Goal: Transaction & Acquisition: Purchase product/service

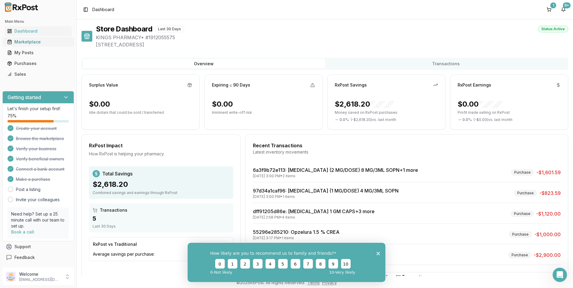
click at [34, 41] on div "Marketplace" at bounding box center [38, 42] width 62 height 6
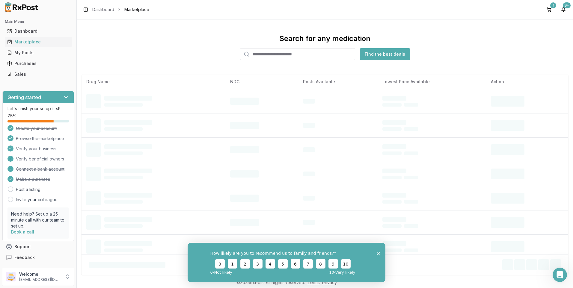
click at [297, 50] on input "search" at bounding box center [297, 54] width 115 height 12
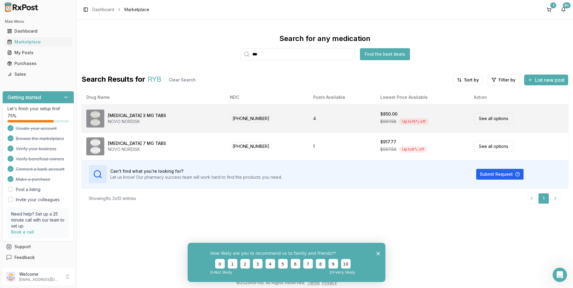
type input "***"
click at [495, 117] on link "See all options" at bounding box center [494, 118] width 40 height 10
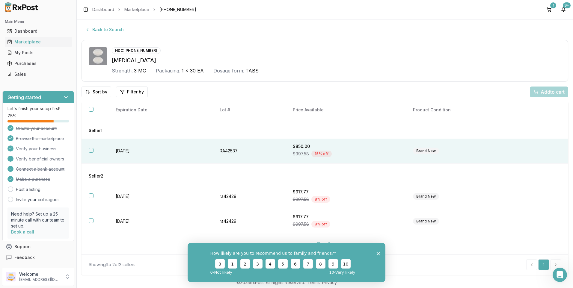
click at [92, 150] on button "button" at bounding box center [91, 150] width 5 height 5
click at [555, 89] on span "Add 1 to cart" at bounding box center [552, 91] width 26 height 7
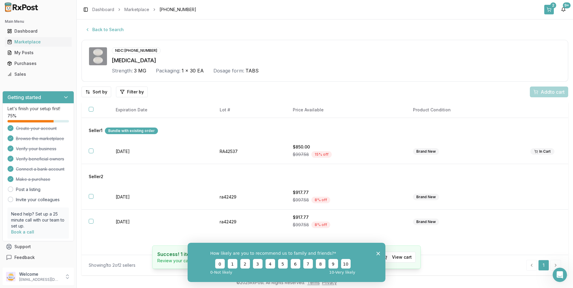
click at [552, 4] on div "2" at bounding box center [553, 5] width 6 height 6
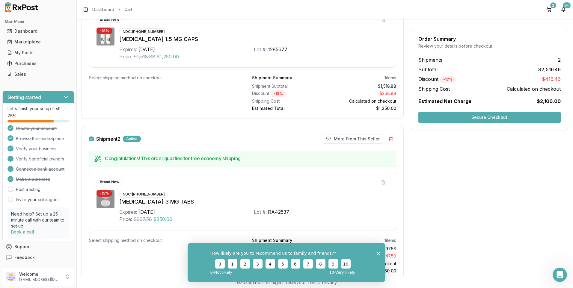
scroll to position [150, 0]
click at [489, 116] on button "Secure Checkout" at bounding box center [489, 117] width 142 height 11
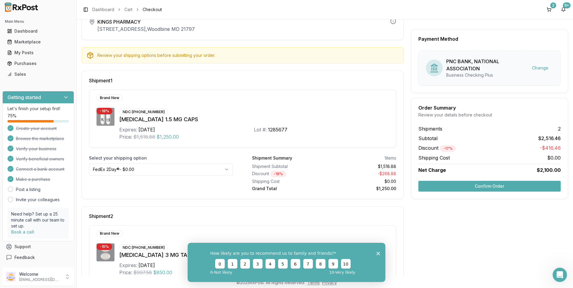
scroll to position [90, 0]
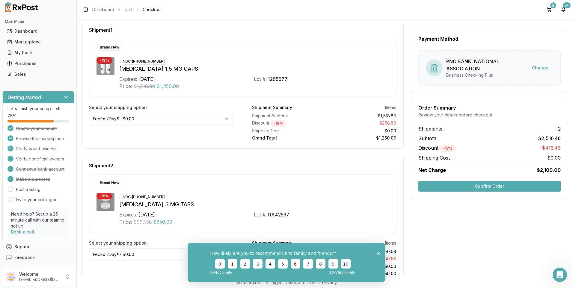
click at [489, 186] on button "Confirm Order" at bounding box center [489, 186] width 142 height 11
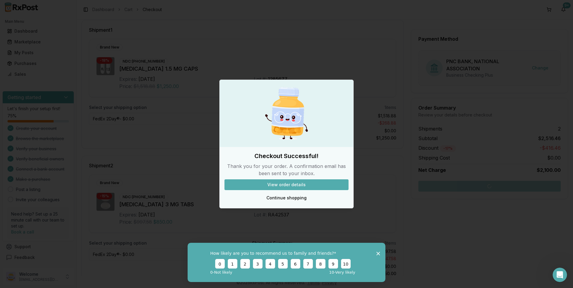
click at [285, 184] on button "View order details" at bounding box center [287, 185] width 124 height 11
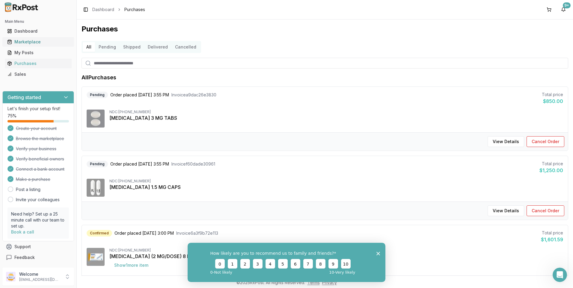
click at [23, 40] on div "Marketplace" at bounding box center [38, 42] width 62 height 6
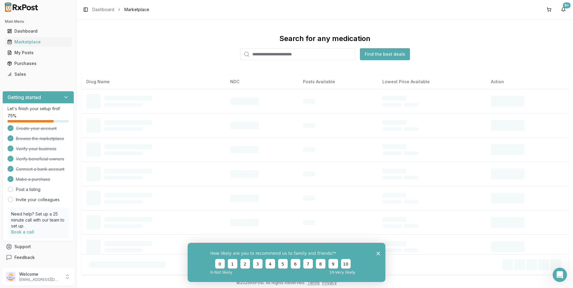
click at [278, 57] on input "search" at bounding box center [297, 54] width 115 height 12
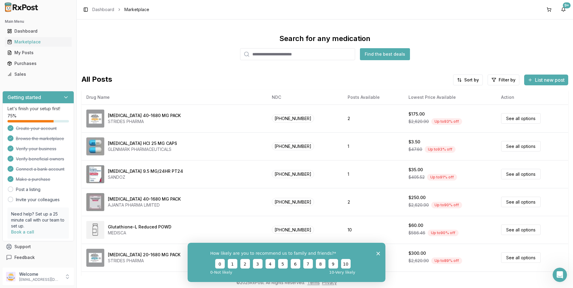
click at [271, 55] on input "search" at bounding box center [297, 54] width 115 height 12
click at [29, 64] on div "Purchases" at bounding box center [38, 64] width 62 height 6
